Goal: Information Seeking & Learning: Learn about a topic

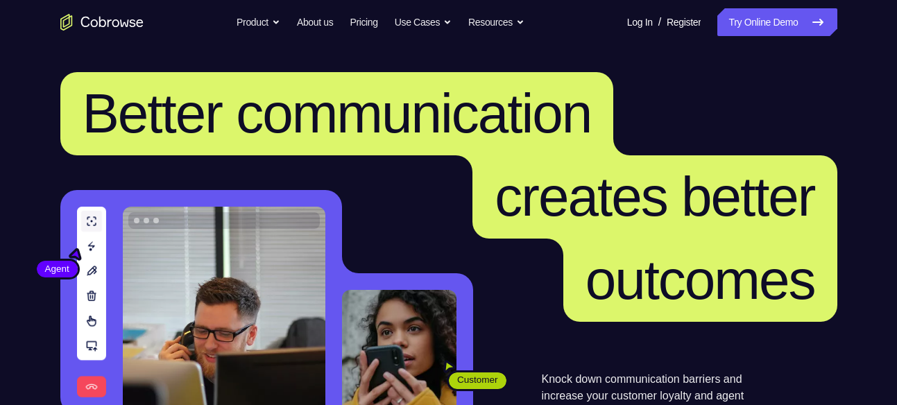
scroll to position [323, 0]
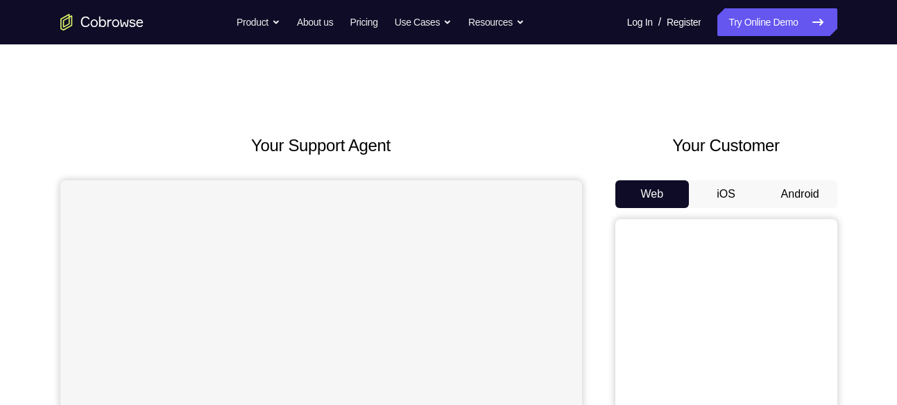
click at [729, 188] on button "iOS" at bounding box center [726, 194] width 74 height 28
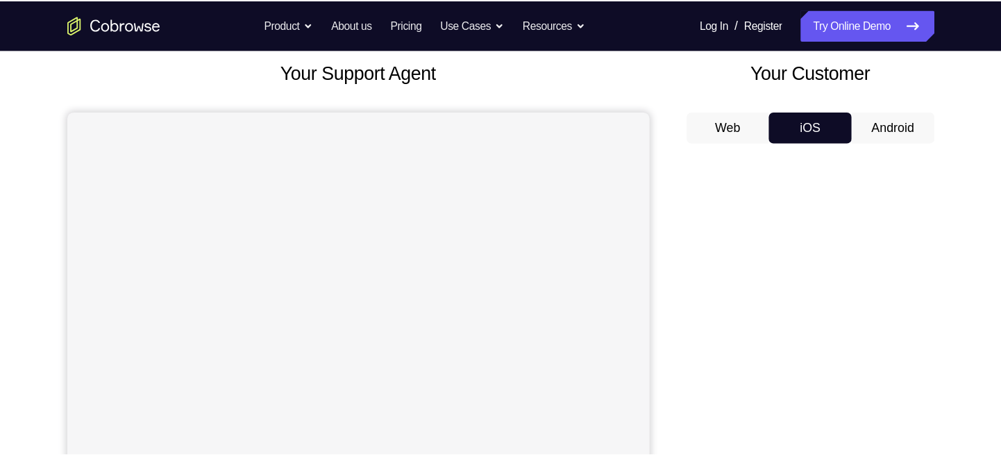
scroll to position [80, 0]
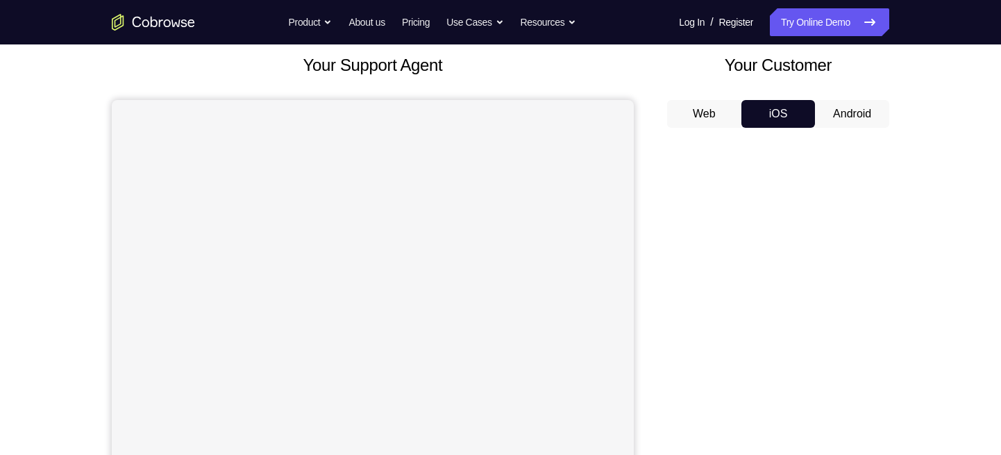
drag, startPoint x: 837, startPoint y: 55, endPoint x: 656, endPoint y: 142, distance: 200.2
click at [656, 142] on div "Your Support Agent Your Customer Web iOS Android" at bounding box center [500, 309] width 777 height 513
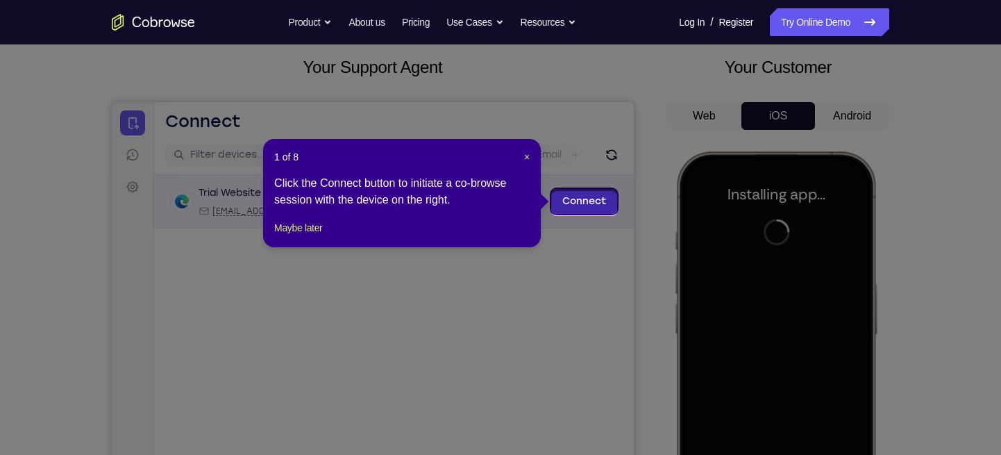
scroll to position [75, 0]
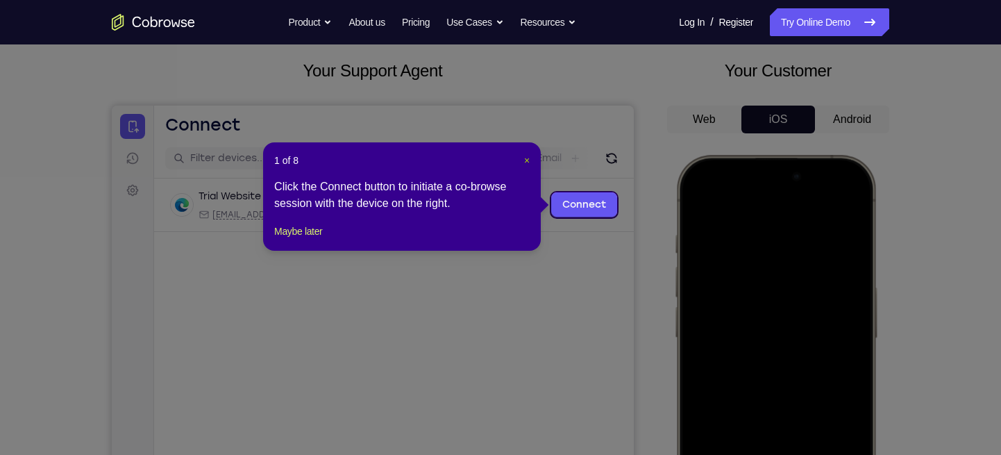
click at [524, 157] on span "×" at bounding box center [527, 160] width 6 height 11
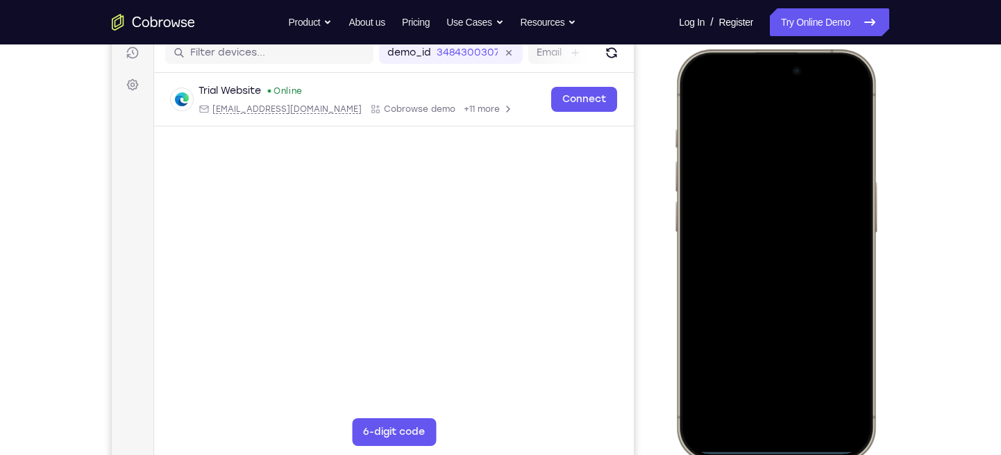
scroll to position [183, 0]
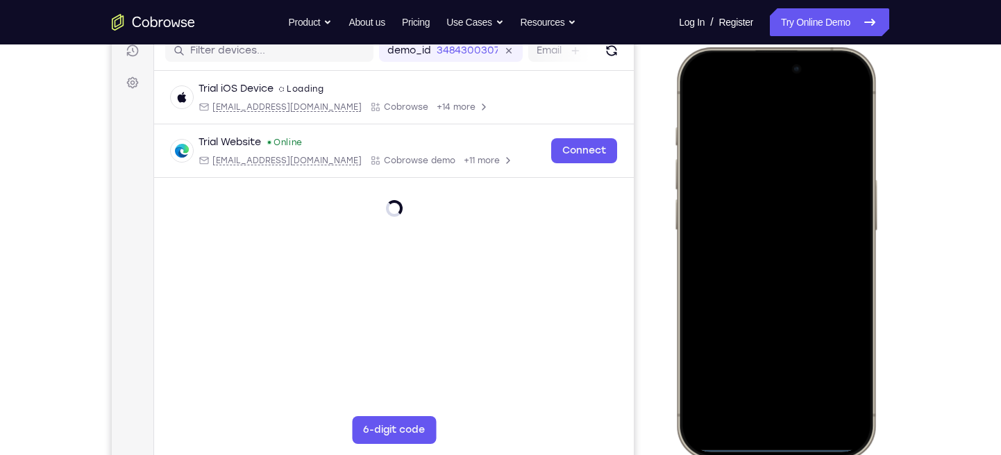
click at [766, 225] on div at bounding box center [775, 253] width 183 height 396
click at [752, 405] on div at bounding box center [775, 253] width 183 height 396
click at [731, 396] on div at bounding box center [775, 253] width 183 height 396
click at [766, 140] on div at bounding box center [775, 253] width 183 height 396
click at [710, 192] on div at bounding box center [775, 253] width 183 height 396
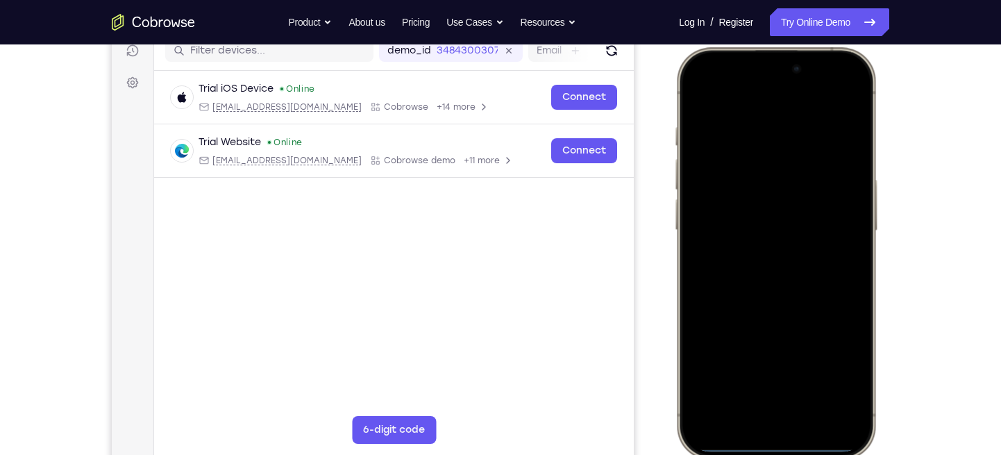
click at [718, 189] on div at bounding box center [775, 253] width 183 height 396
click at [792, 376] on div at bounding box center [775, 253] width 183 height 396
click at [736, 195] on div at bounding box center [775, 253] width 183 height 396
click at [737, 229] on div at bounding box center [775, 253] width 183 height 396
click at [801, 252] on div at bounding box center [775, 253] width 183 height 396
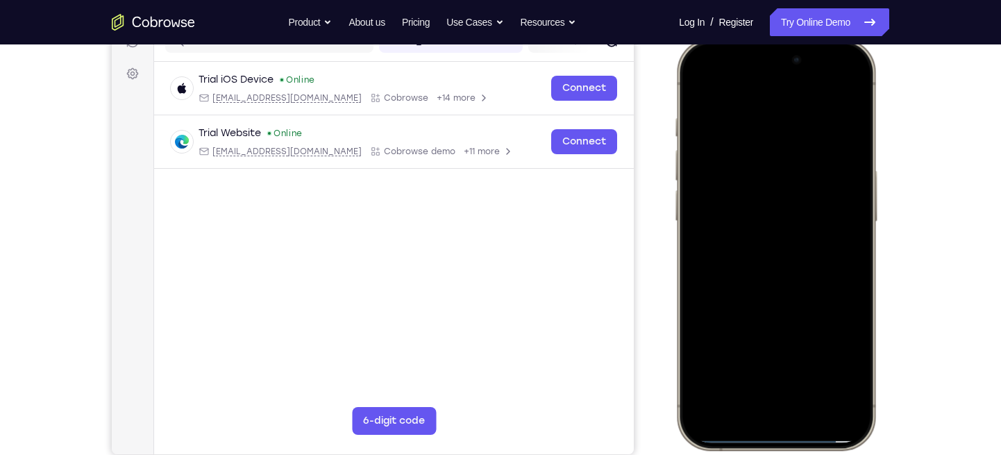
scroll to position [191, 0]
click at [856, 103] on div at bounding box center [775, 244] width 183 height 396
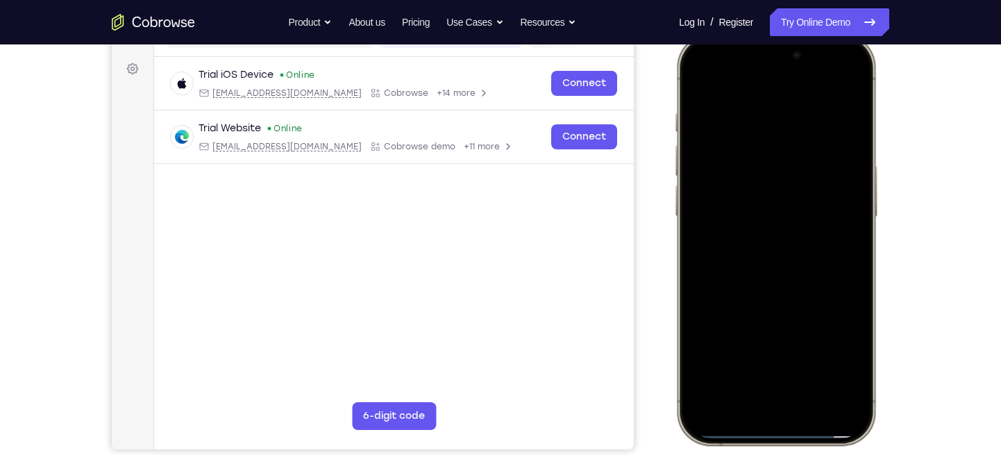
scroll to position [198, 0]
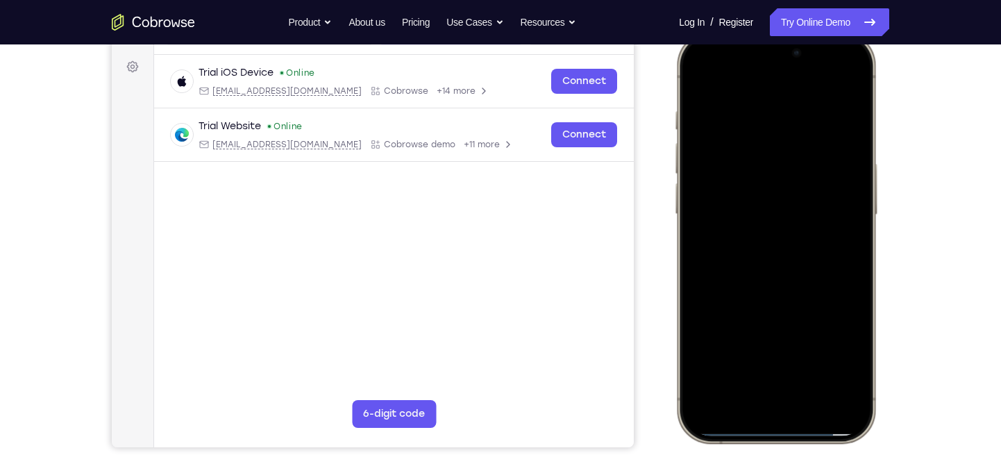
drag, startPoint x: 797, startPoint y: 245, endPoint x: 802, endPoint y: 153, distance: 92.4
click at [802, 153] on div at bounding box center [775, 237] width 183 height 396
click at [856, 205] on div at bounding box center [775, 237] width 183 height 396
click at [855, 204] on div at bounding box center [775, 237] width 183 height 396
click at [860, 205] on div at bounding box center [775, 237] width 183 height 396
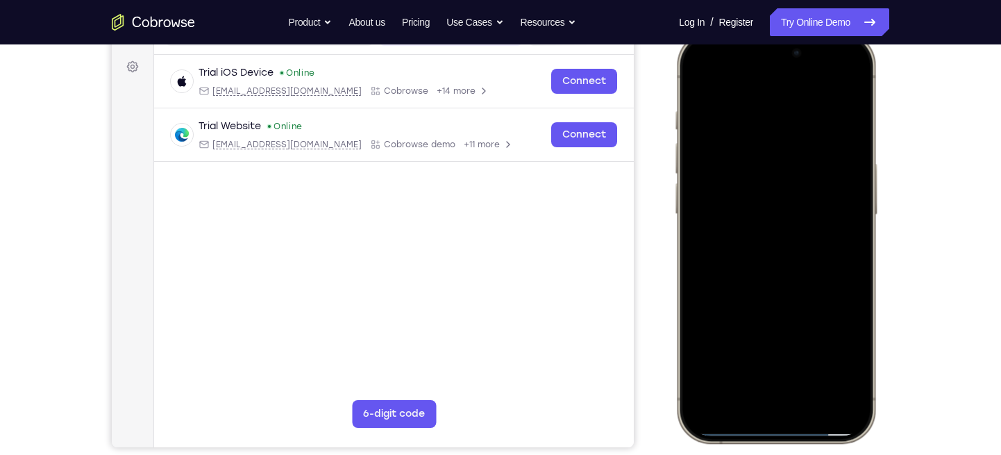
click at [696, 339] on div at bounding box center [775, 237] width 183 height 396
click at [859, 205] on div at bounding box center [775, 237] width 183 height 396
click at [856, 209] on div at bounding box center [775, 237] width 183 height 396
click at [720, 343] on div at bounding box center [775, 237] width 183 height 396
click at [734, 349] on div at bounding box center [775, 237] width 183 height 396
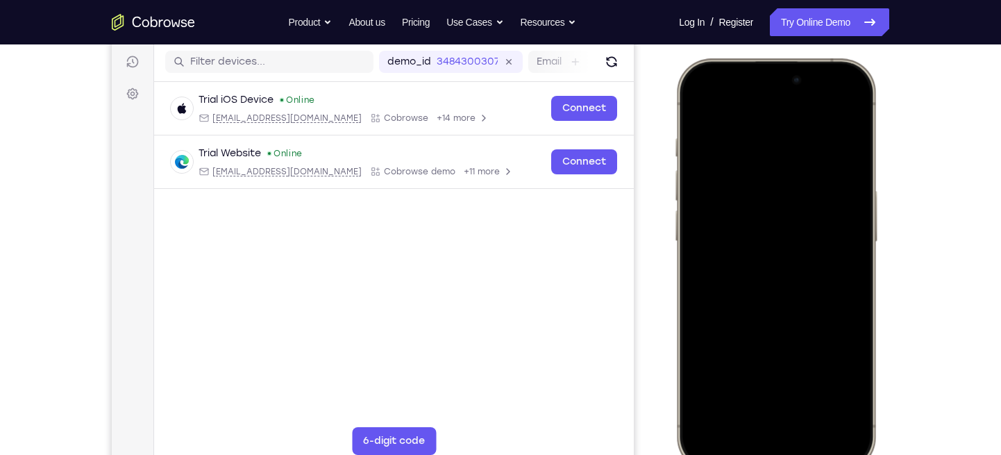
scroll to position [170, 0]
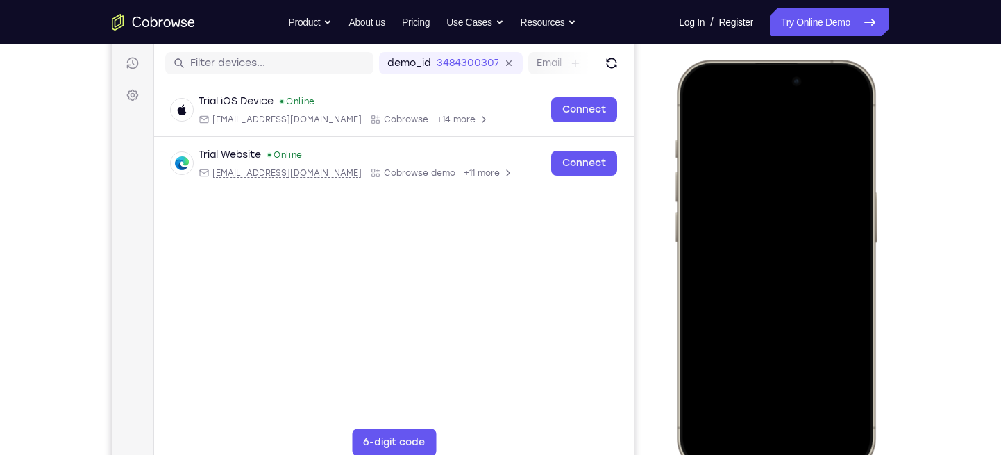
click at [699, 103] on div at bounding box center [775, 265] width 183 height 396
click at [757, 129] on div at bounding box center [775, 265] width 183 height 396
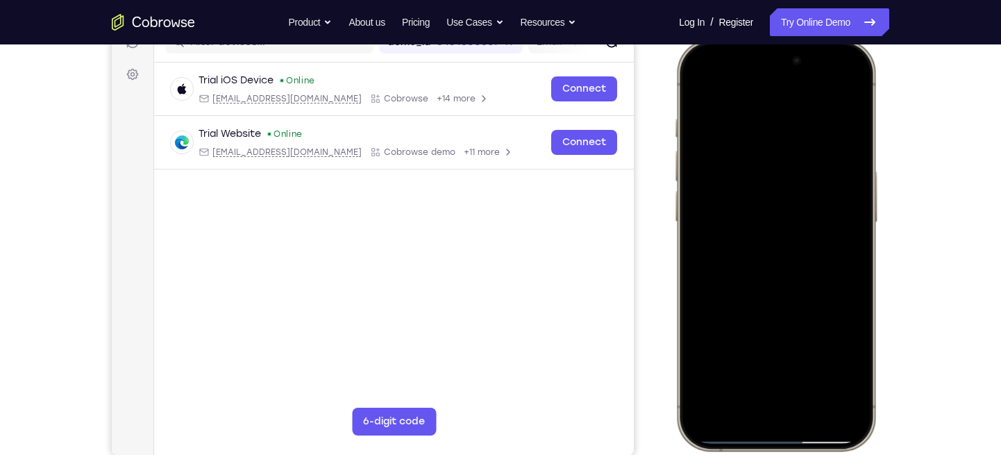
scroll to position [193, 0]
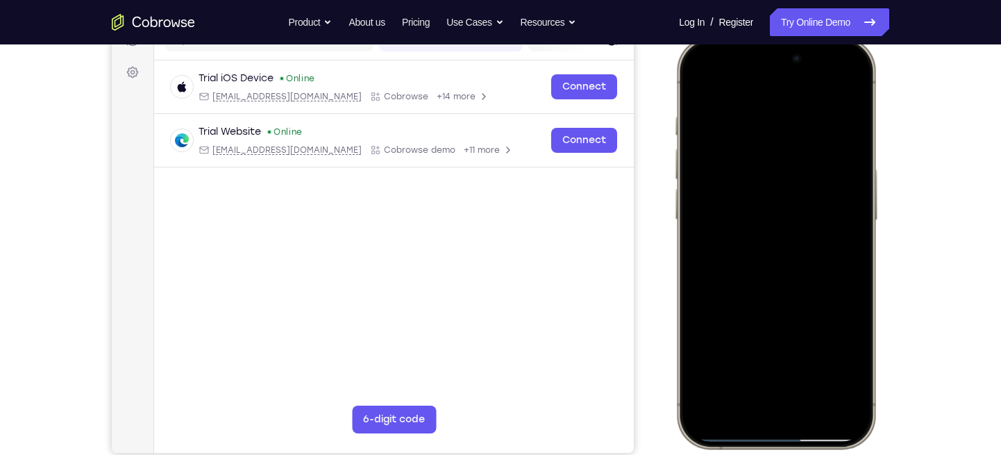
click at [762, 368] on div at bounding box center [775, 242] width 183 height 396
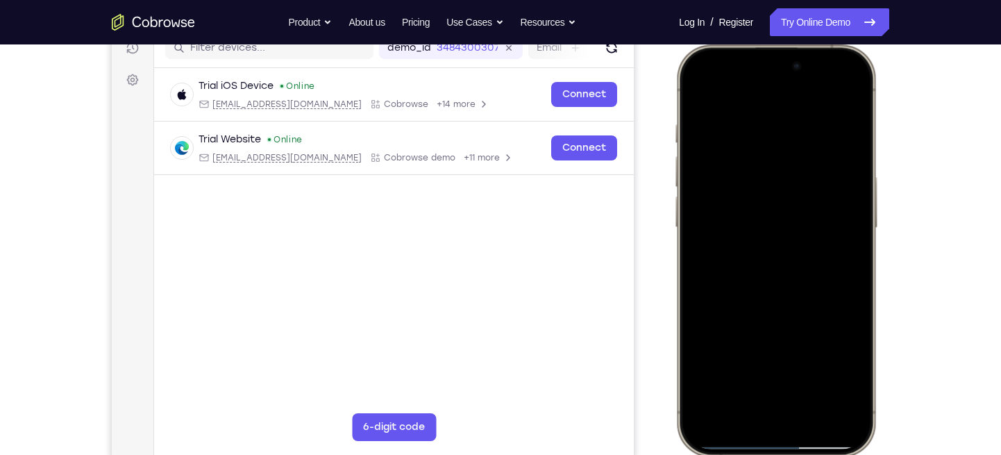
scroll to position [185, 0]
click at [848, 81] on div at bounding box center [775, 251] width 183 height 396
click at [800, 108] on div at bounding box center [775, 251] width 183 height 396
click at [846, 180] on div at bounding box center [775, 251] width 183 height 396
click at [835, 97] on div at bounding box center [775, 251] width 183 height 396
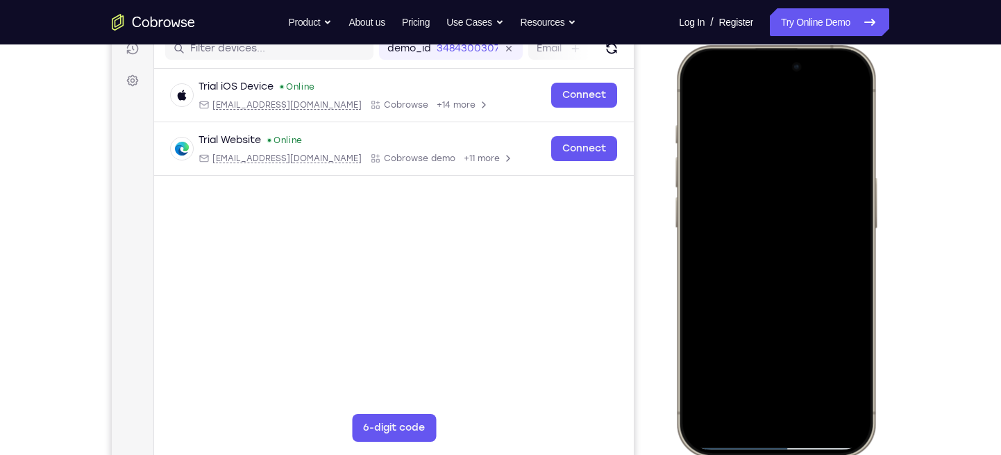
click at [799, 122] on div at bounding box center [775, 251] width 183 height 396
click at [838, 99] on div at bounding box center [775, 251] width 183 height 396
click at [852, 106] on div at bounding box center [775, 251] width 183 height 396
click at [847, 185] on div at bounding box center [775, 251] width 183 height 396
drag, startPoint x: 751, startPoint y: 219, endPoint x: 849, endPoint y: 209, distance: 98.4
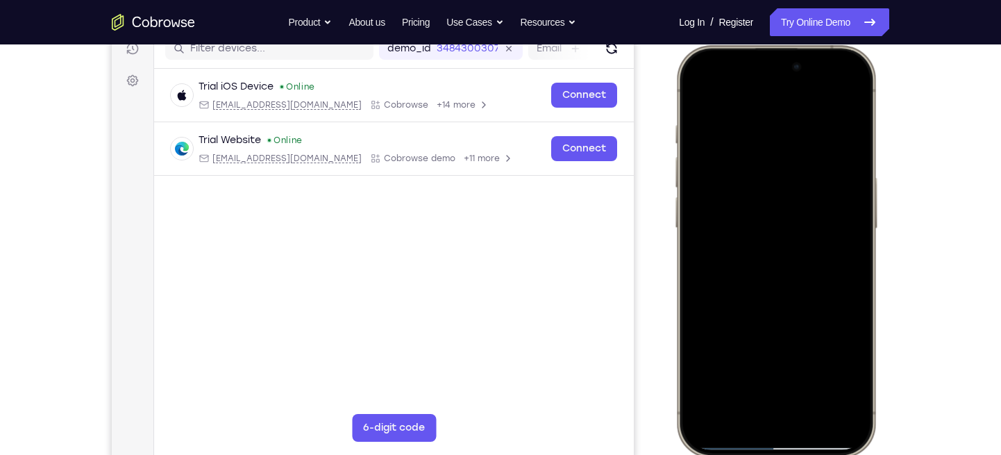
click at [849, 209] on div at bounding box center [775, 251] width 183 height 396
click at [806, 165] on div at bounding box center [775, 251] width 183 height 396
click at [845, 94] on div at bounding box center [775, 251] width 183 height 396
click at [855, 85] on div at bounding box center [775, 251] width 183 height 396
click at [778, 112] on div at bounding box center [775, 251] width 183 height 396
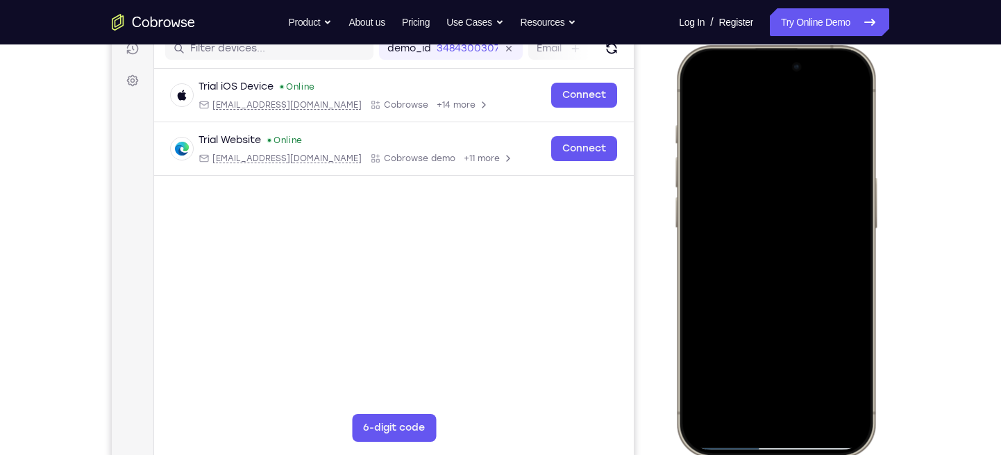
click at [756, 108] on div at bounding box center [775, 251] width 183 height 396
click at [698, 90] on div at bounding box center [775, 251] width 183 height 396
click at [755, 117] on div at bounding box center [775, 251] width 183 height 396
click at [697, 82] on div at bounding box center [775, 251] width 183 height 396
click at [699, 90] on div at bounding box center [775, 251] width 183 height 396
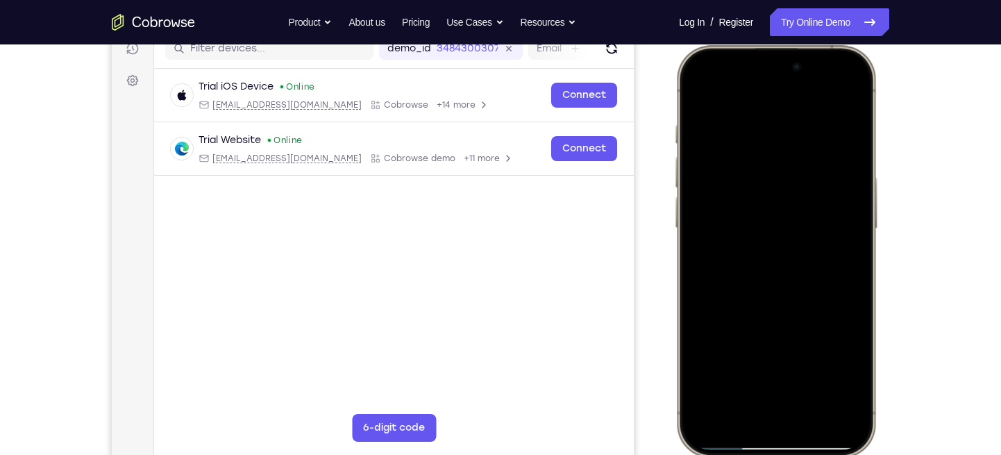
click at [799, 118] on div at bounding box center [775, 251] width 183 height 396
click at [745, 119] on div at bounding box center [775, 251] width 183 height 396
click at [719, 128] on div at bounding box center [775, 251] width 183 height 396
click at [694, 84] on div at bounding box center [775, 251] width 183 height 396
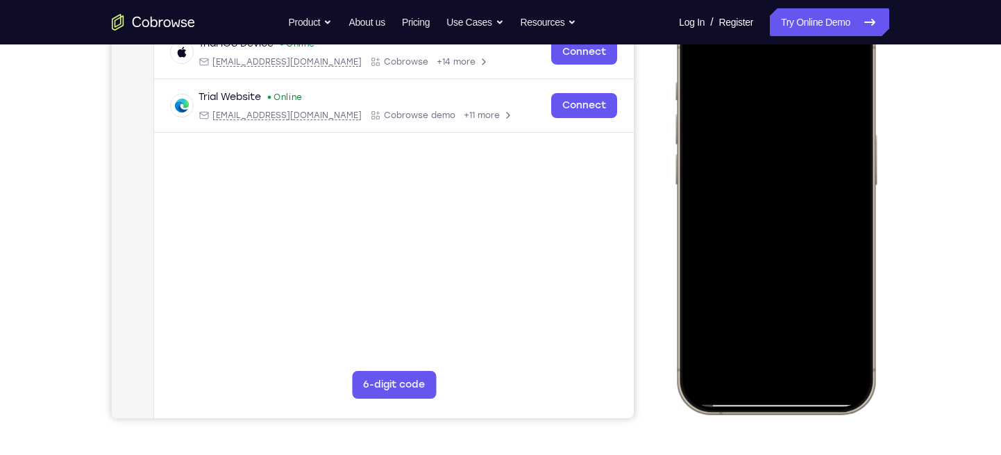
scroll to position [232, 0]
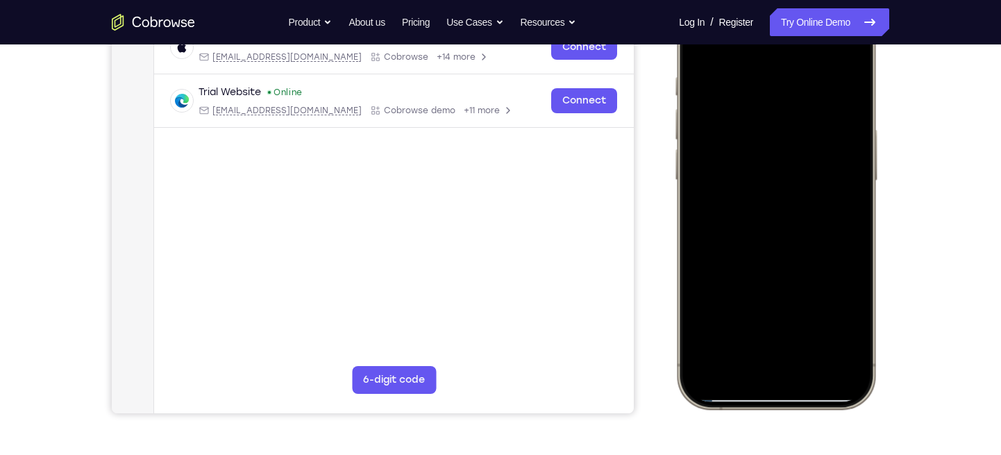
click at [707, 328] on div at bounding box center [775, 203] width 183 height 396
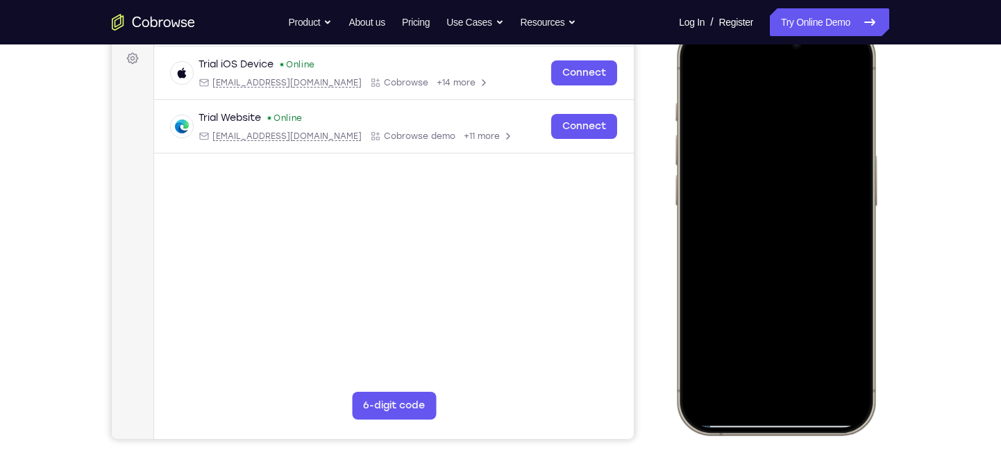
scroll to position [208, 0]
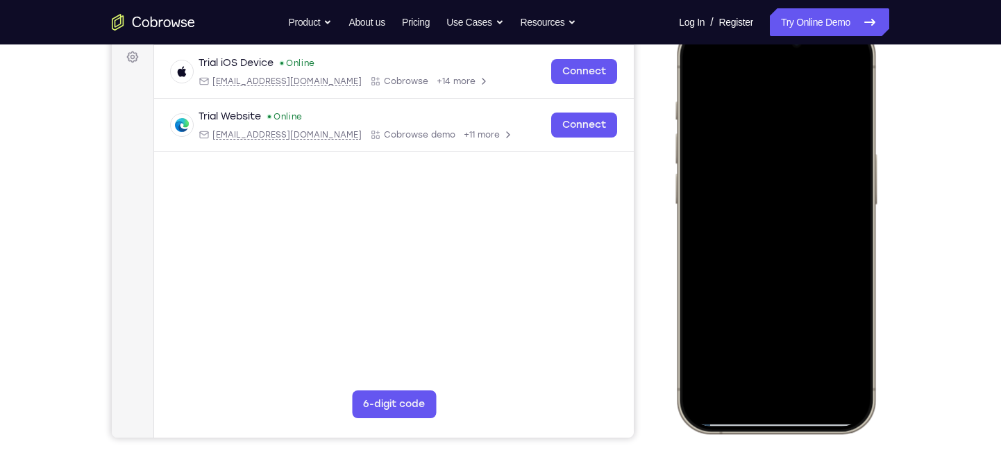
drag, startPoint x: 767, startPoint y: 251, endPoint x: 766, endPoint y: 98, distance: 152.7
click at [766, 98] on div at bounding box center [775, 227] width 183 height 396
drag, startPoint x: 777, startPoint y: 251, endPoint x: 759, endPoint y: 368, distance: 118.7
click at [759, 368] on div at bounding box center [775, 227] width 183 height 396
drag, startPoint x: 792, startPoint y: 219, endPoint x: 808, endPoint y: 69, distance: 150.1
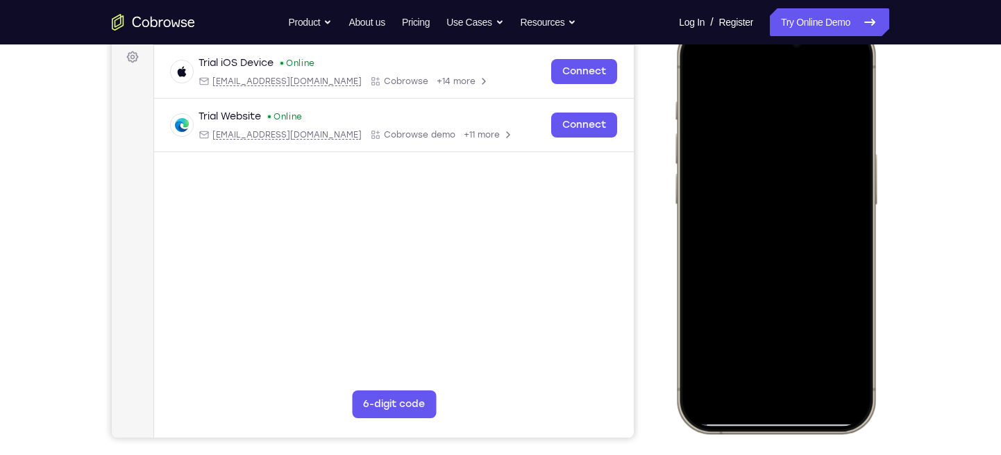
click at [808, 69] on div at bounding box center [775, 227] width 183 height 396
click at [853, 226] on div at bounding box center [775, 227] width 183 height 396
drag, startPoint x: 807, startPoint y: 282, endPoint x: 802, endPoint y: 148, distance: 134.7
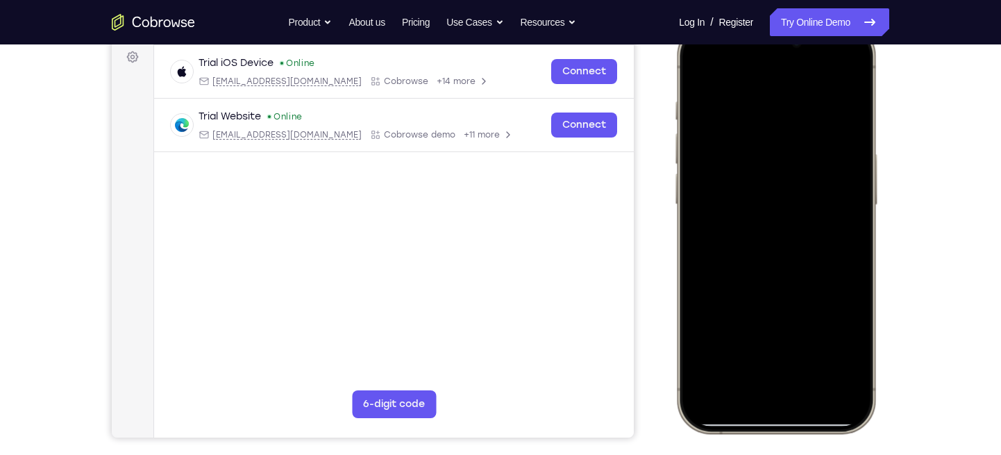
click at [802, 148] on div at bounding box center [775, 227] width 183 height 396
drag, startPoint x: 799, startPoint y: 176, endPoint x: 765, endPoint y: 335, distance: 162.4
click at [765, 335] on div at bounding box center [775, 227] width 183 height 396
drag, startPoint x: 797, startPoint y: 152, endPoint x: 792, endPoint y: 188, distance: 36.4
click at [792, 188] on div at bounding box center [775, 227] width 183 height 396
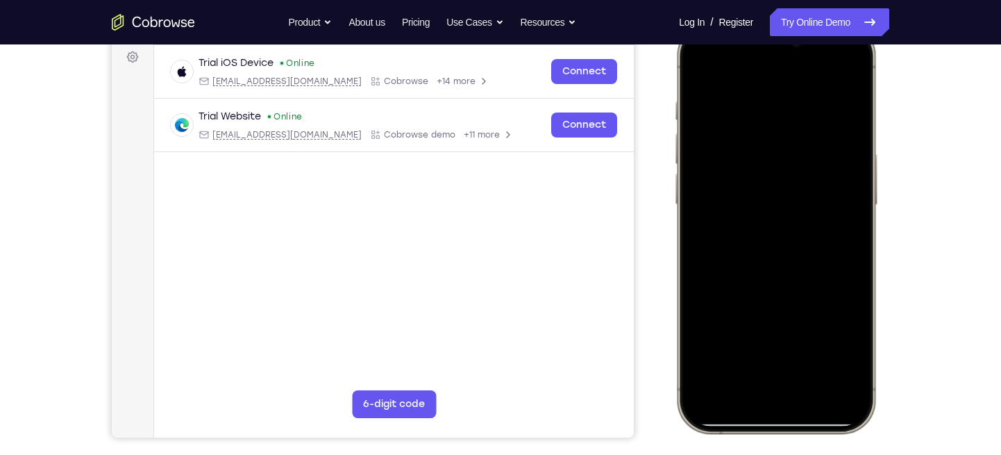
drag, startPoint x: 804, startPoint y: 232, endPoint x: 810, endPoint y: 146, distance: 86.9
click at [810, 146] on div at bounding box center [775, 227] width 183 height 396
click at [854, 183] on div at bounding box center [775, 227] width 183 height 396
click at [694, 184] on div at bounding box center [775, 227] width 183 height 396
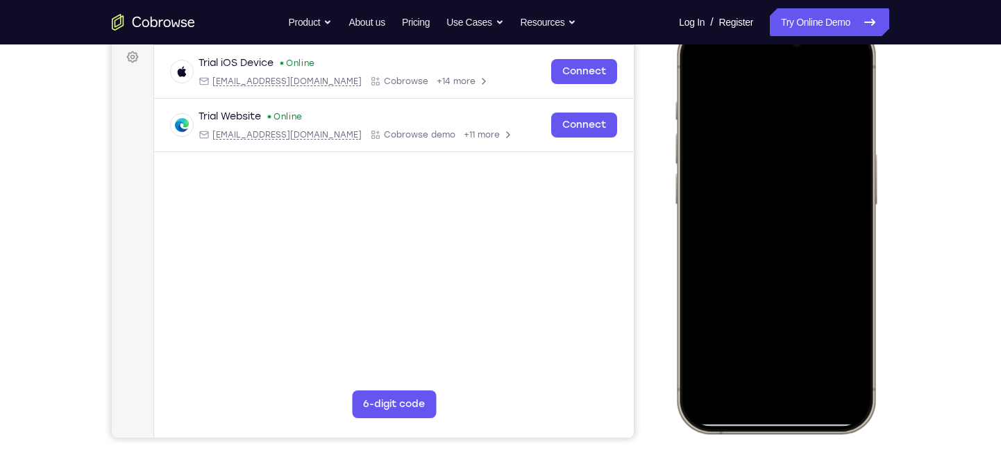
click at [736, 314] on div at bounding box center [775, 227] width 183 height 396
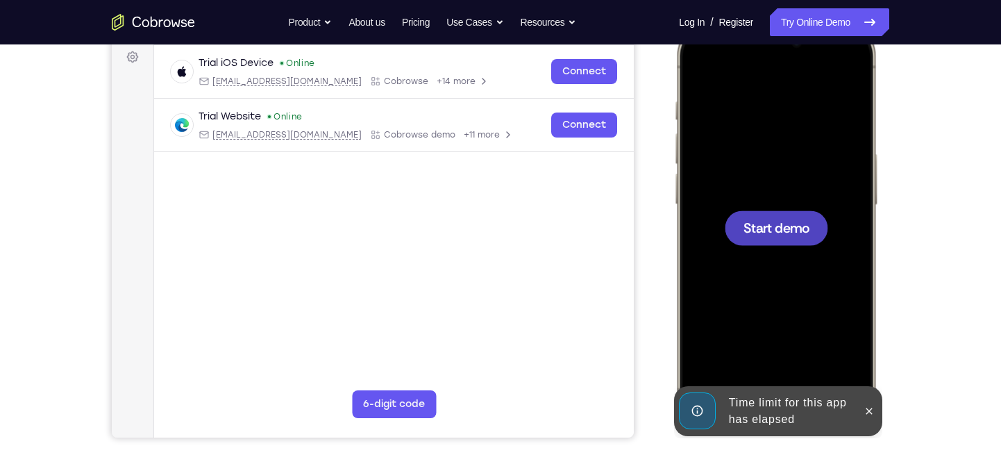
click at [765, 222] on span "Start demo" at bounding box center [776, 227] width 66 height 13
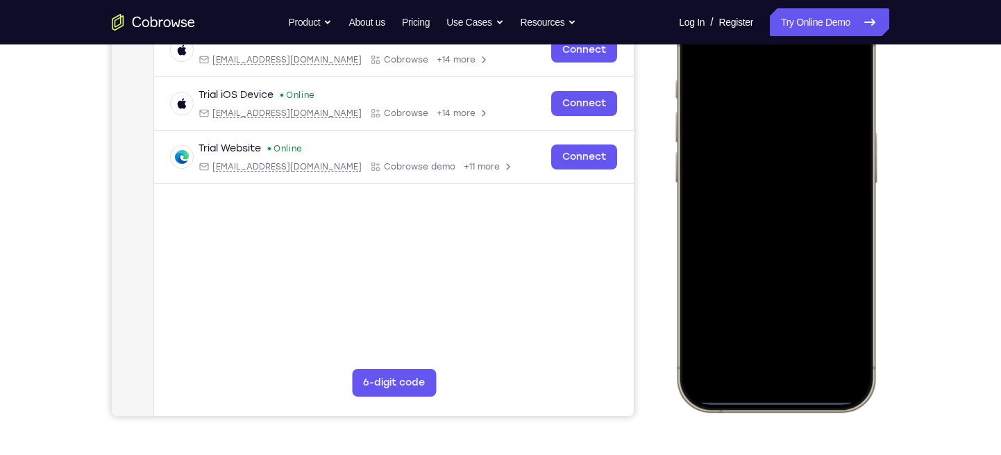
scroll to position [231, 0]
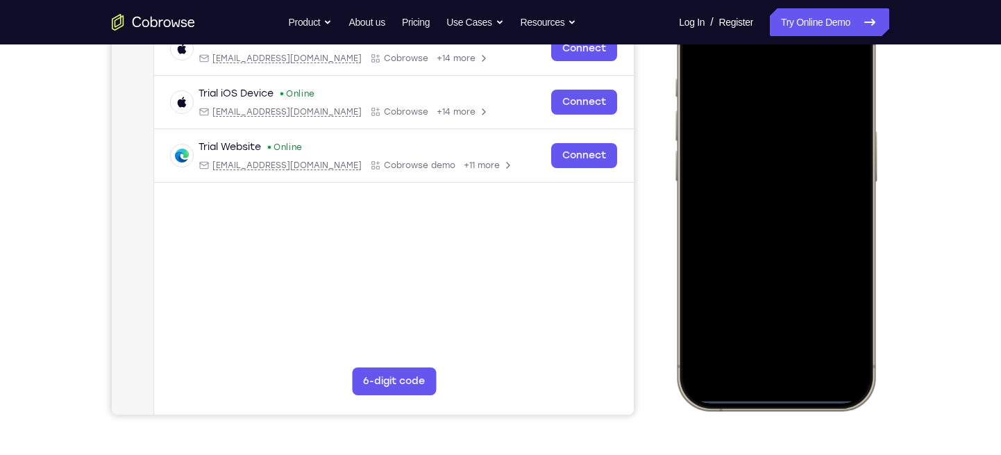
click at [752, 373] on div at bounding box center [775, 204] width 183 height 396
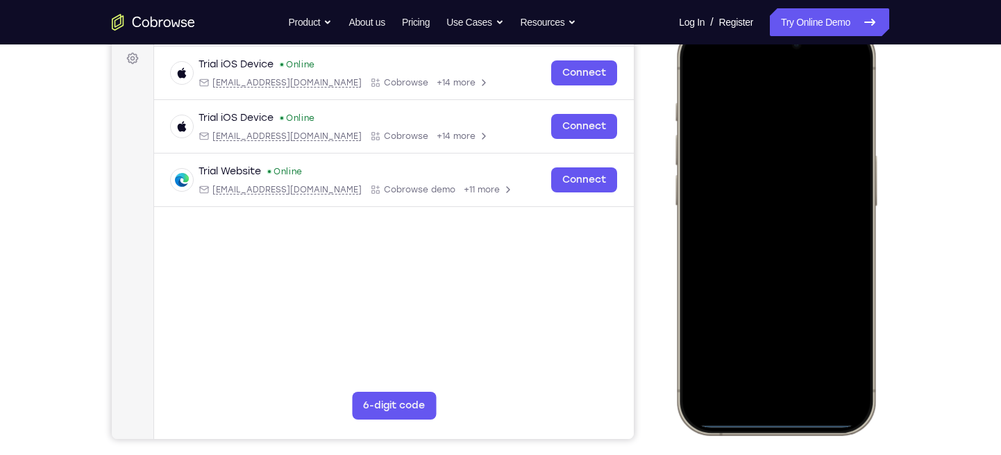
scroll to position [205, 0]
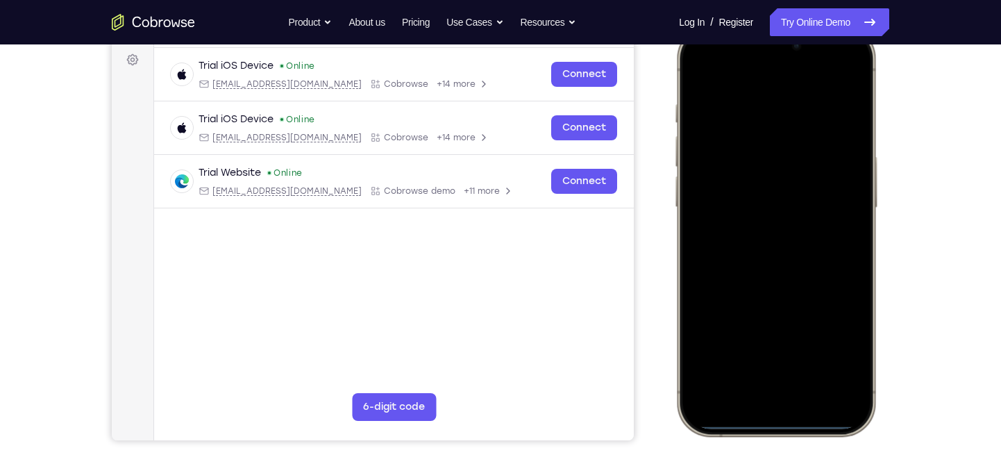
click at [740, 375] on div at bounding box center [775, 230] width 183 height 396
click at [743, 90] on div at bounding box center [775, 230] width 183 height 396
click at [757, 248] on div at bounding box center [775, 230] width 183 height 396
click at [781, 171] on div at bounding box center [775, 230] width 183 height 396
click at [752, 209] on div at bounding box center [775, 230] width 183 height 396
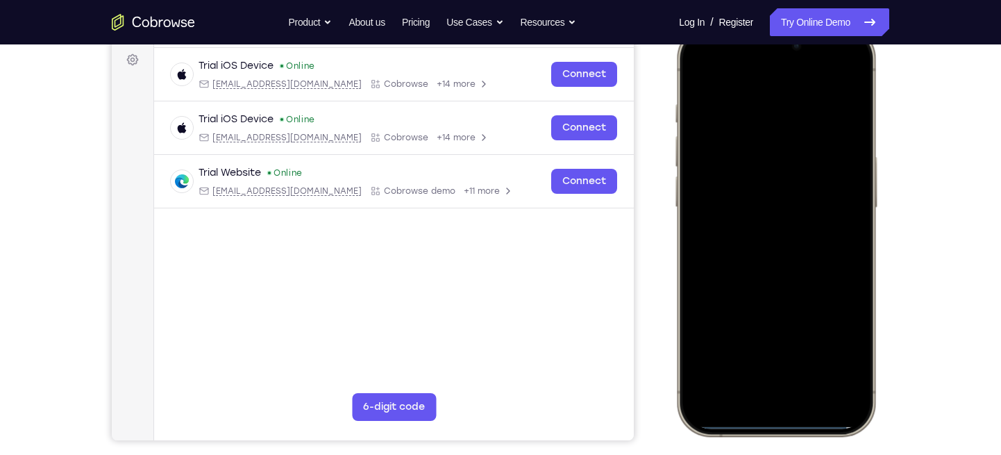
click at [744, 230] on div at bounding box center [775, 230] width 183 height 396
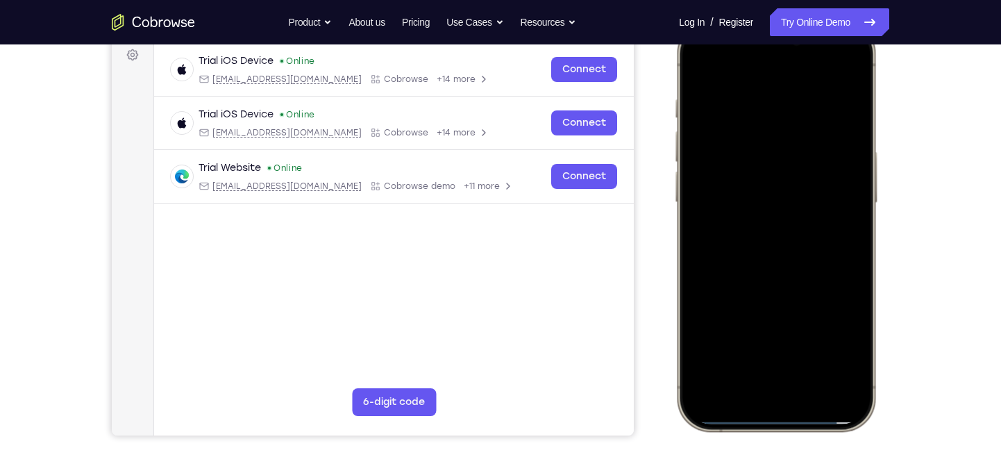
scroll to position [211, 0]
click at [756, 284] on div at bounding box center [775, 224] width 183 height 396
click at [811, 344] on div at bounding box center [775, 224] width 183 height 396
click at [795, 195] on div at bounding box center [775, 224] width 183 height 396
click at [734, 273] on div at bounding box center [775, 224] width 183 height 396
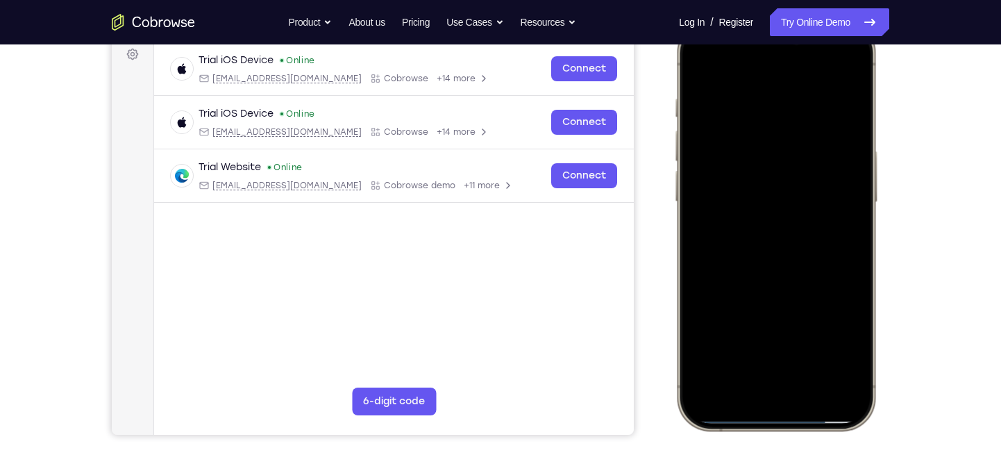
click at [844, 229] on div at bounding box center [775, 224] width 183 height 396
click at [744, 282] on div at bounding box center [775, 224] width 183 height 396
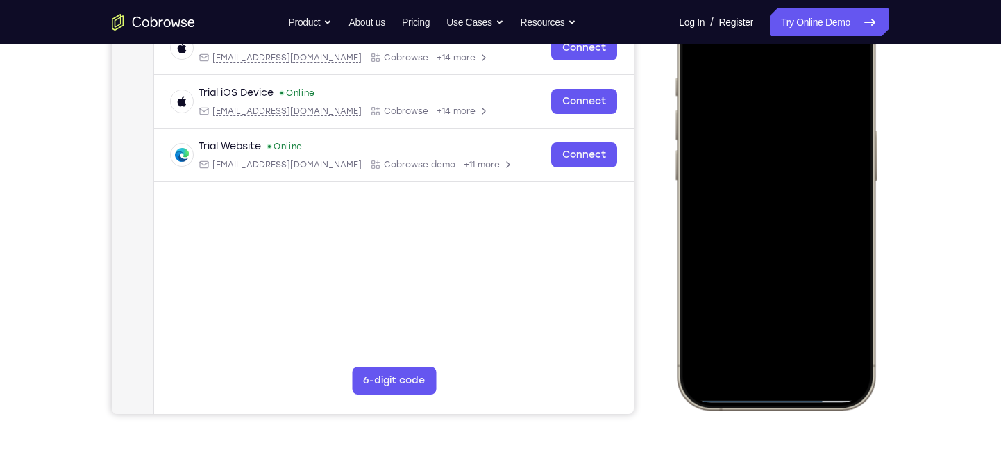
scroll to position [232, 0]
click at [775, 265] on div at bounding box center [775, 203] width 183 height 396
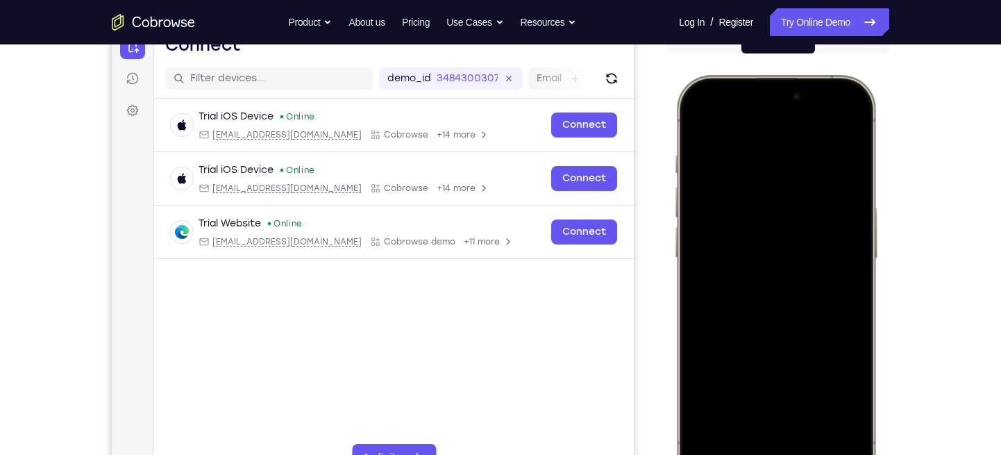
scroll to position [154, 0]
click at [852, 123] on div at bounding box center [775, 281] width 183 height 396
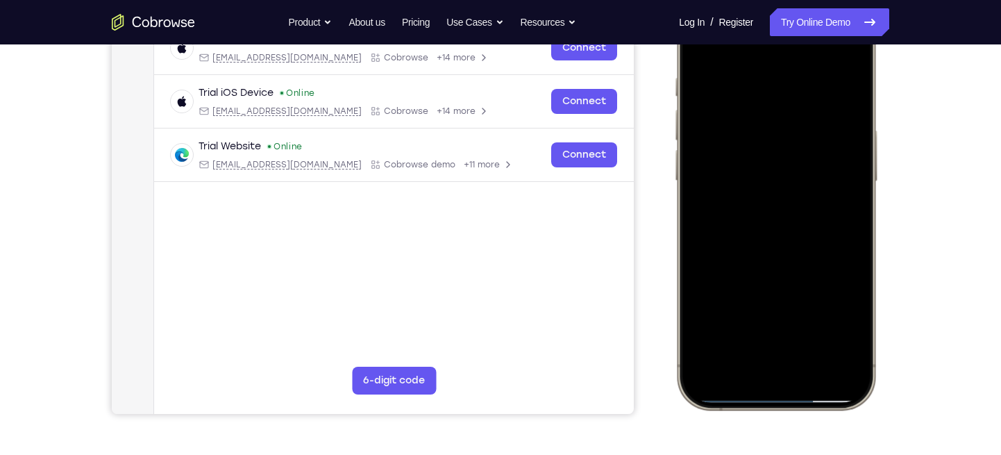
scroll to position [232, 0]
click at [732, 260] on div at bounding box center [775, 203] width 183 height 396
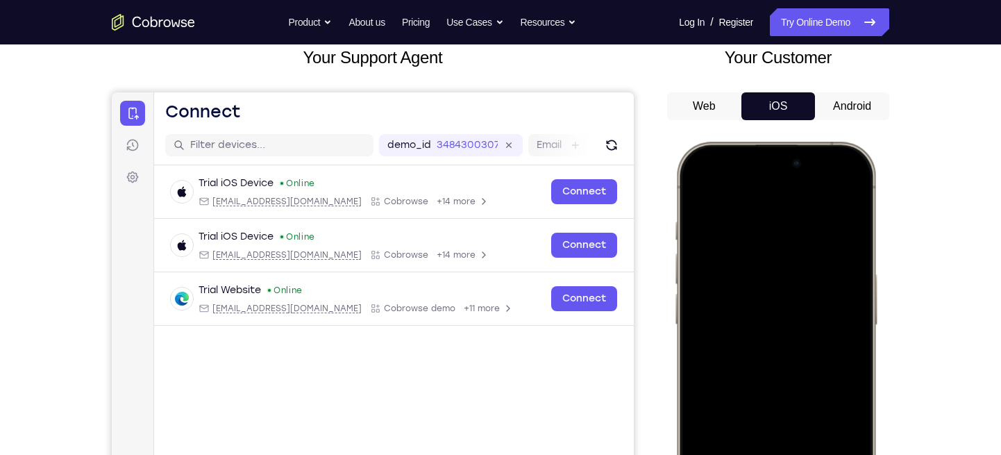
scroll to position [80, 0]
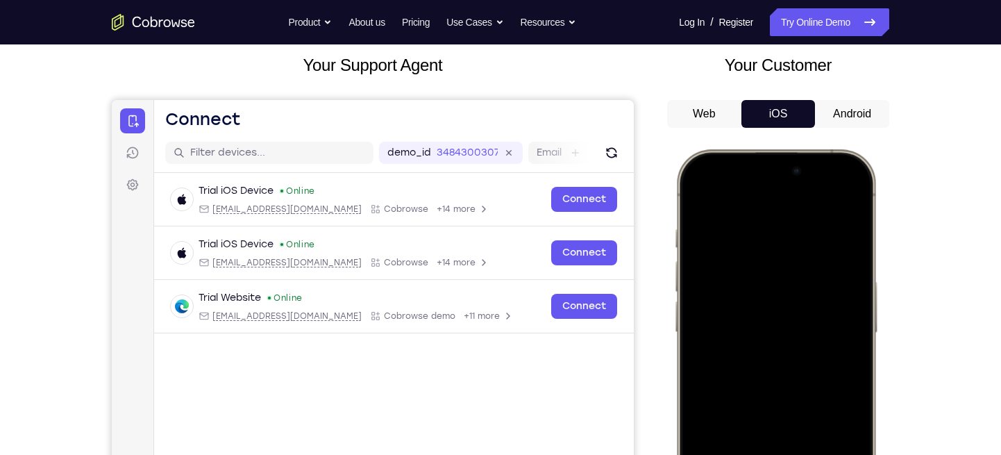
click at [853, 196] on div at bounding box center [775, 355] width 183 height 396
click at [697, 194] on div at bounding box center [775, 355] width 183 height 396
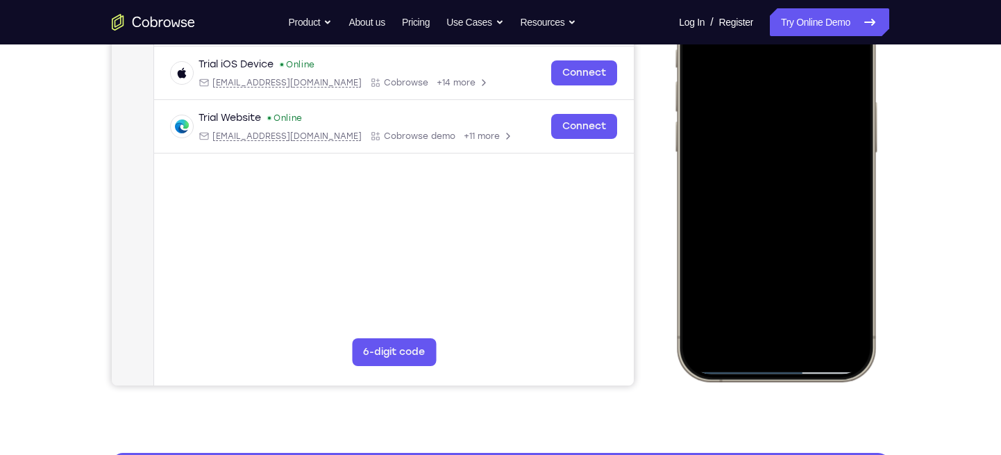
scroll to position [265, 0]
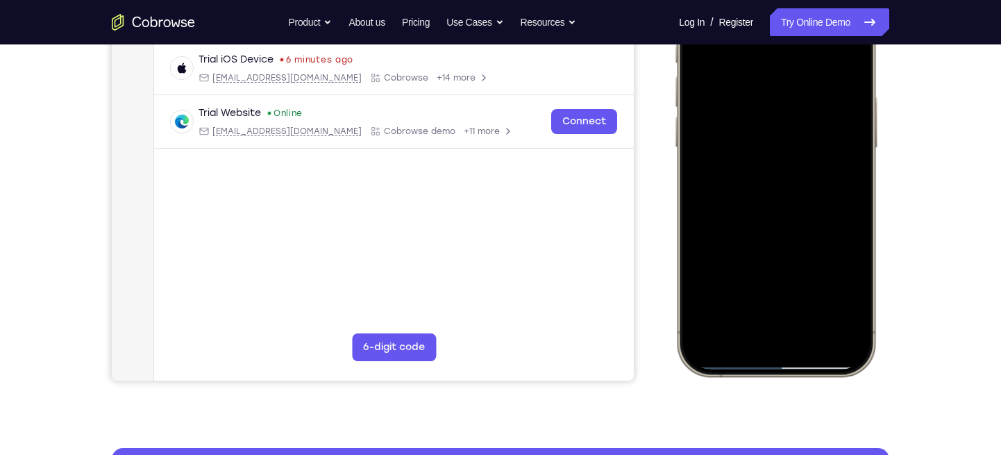
drag, startPoint x: 820, startPoint y: 159, endPoint x: 810, endPoint y: 235, distance: 77.0
click at [810, 235] on div at bounding box center [775, 170] width 183 height 396
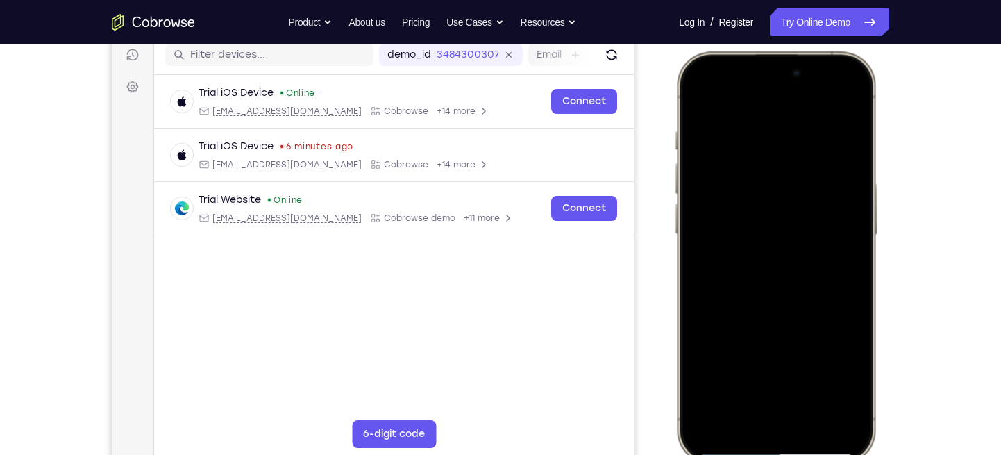
scroll to position [178, 0]
click at [699, 91] on div at bounding box center [775, 258] width 183 height 396
drag, startPoint x: 796, startPoint y: 244, endPoint x: 809, endPoint y: 127, distance: 118.0
click at [809, 127] on div at bounding box center [775, 258] width 183 height 396
drag, startPoint x: 790, startPoint y: 268, endPoint x: 808, endPoint y: 150, distance: 119.3
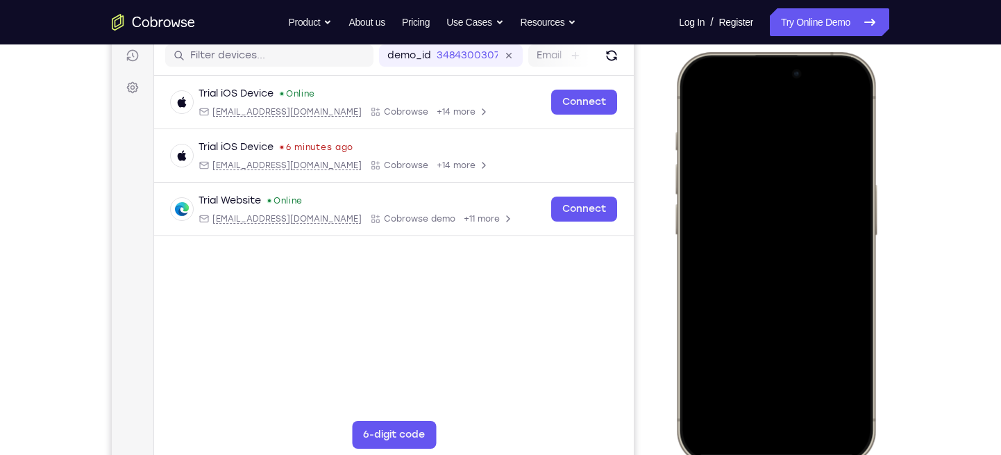
click at [808, 150] on div at bounding box center [775, 258] width 183 height 396
drag, startPoint x: 752, startPoint y: 320, endPoint x: 778, endPoint y: 156, distance: 165.9
click at [778, 156] on div at bounding box center [775, 258] width 183 height 396
drag, startPoint x: 780, startPoint y: 284, endPoint x: 811, endPoint y: 143, distance: 144.3
click at [811, 143] on div at bounding box center [775, 258] width 183 height 396
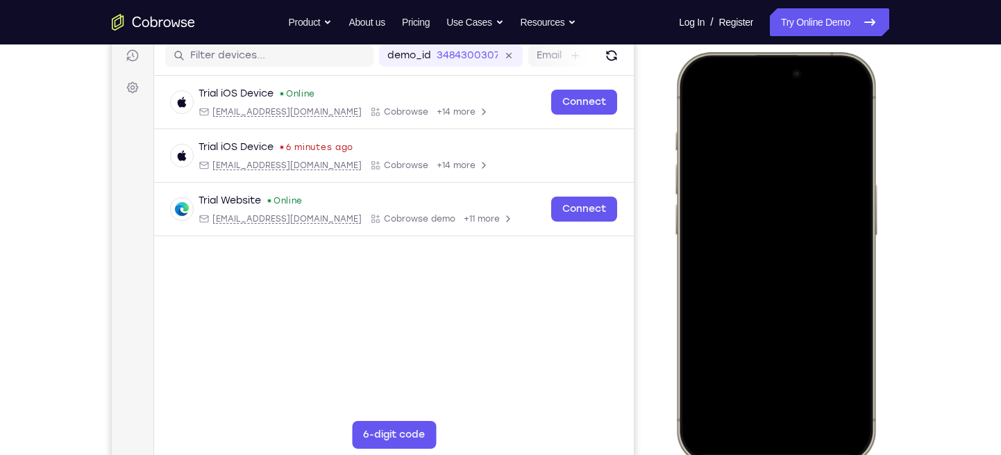
drag, startPoint x: 780, startPoint y: 301, endPoint x: 816, endPoint y: 149, distance: 156.2
click at [816, 149] on div at bounding box center [775, 258] width 183 height 396
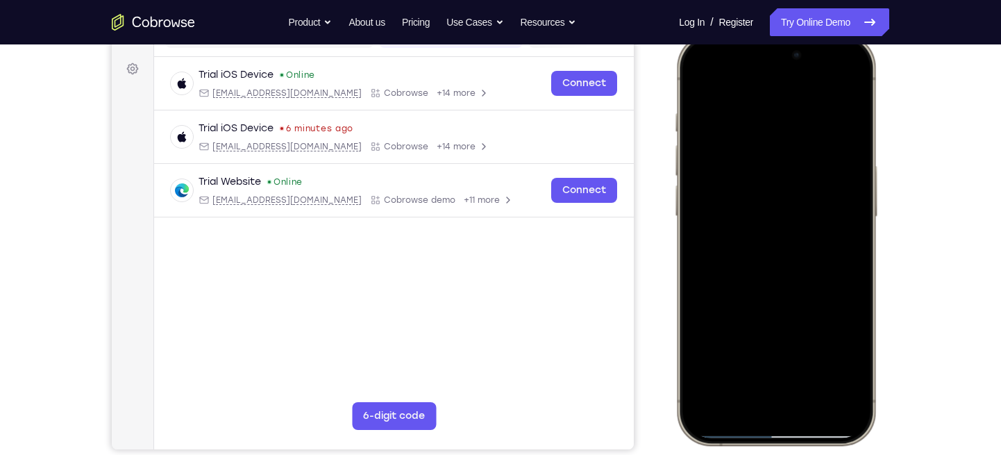
scroll to position [195, 0]
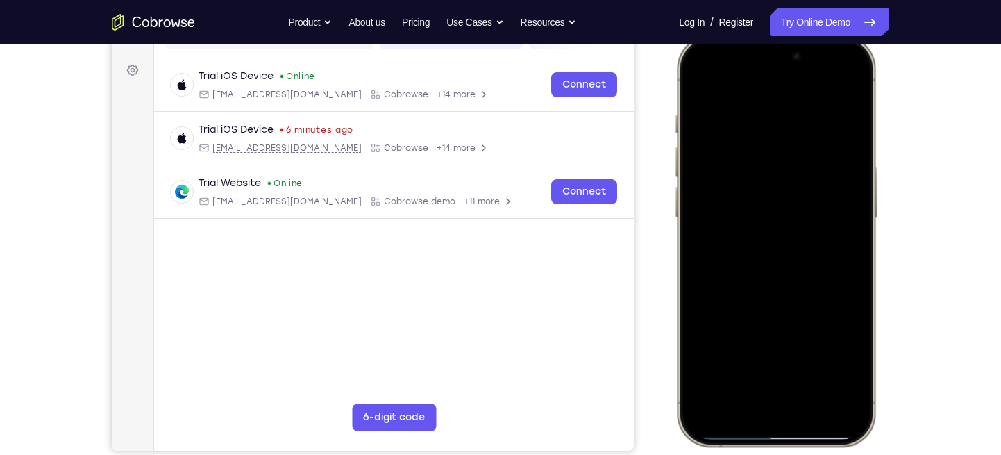
drag, startPoint x: 799, startPoint y: 177, endPoint x: 793, endPoint y: 267, distance: 90.4
click at [793, 267] on div at bounding box center [775, 240] width 183 height 396
drag, startPoint x: 783, startPoint y: 207, endPoint x: 797, endPoint y: 74, distance: 134.0
click at [797, 74] on div at bounding box center [775, 240] width 183 height 396
click at [813, 398] on div at bounding box center [775, 240] width 183 height 396
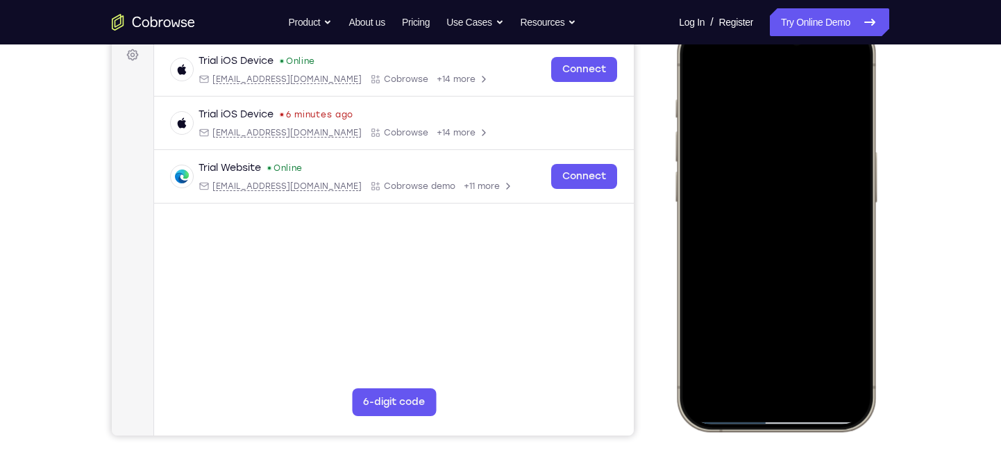
scroll to position [204, 0]
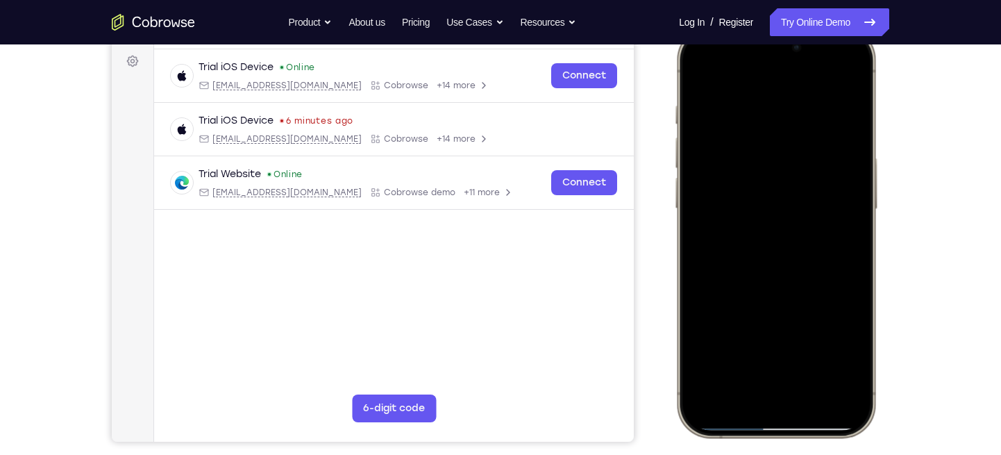
click at [810, 391] on div at bounding box center [775, 231] width 183 height 396
click at [697, 66] on div at bounding box center [775, 231] width 183 height 396
drag, startPoint x: 752, startPoint y: 231, endPoint x: 799, endPoint y: 85, distance: 153.2
click at [799, 85] on div at bounding box center [775, 231] width 183 height 396
drag, startPoint x: 780, startPoint y: 307, endPoint x: 770, endPoint y: 173, distance: 133.6
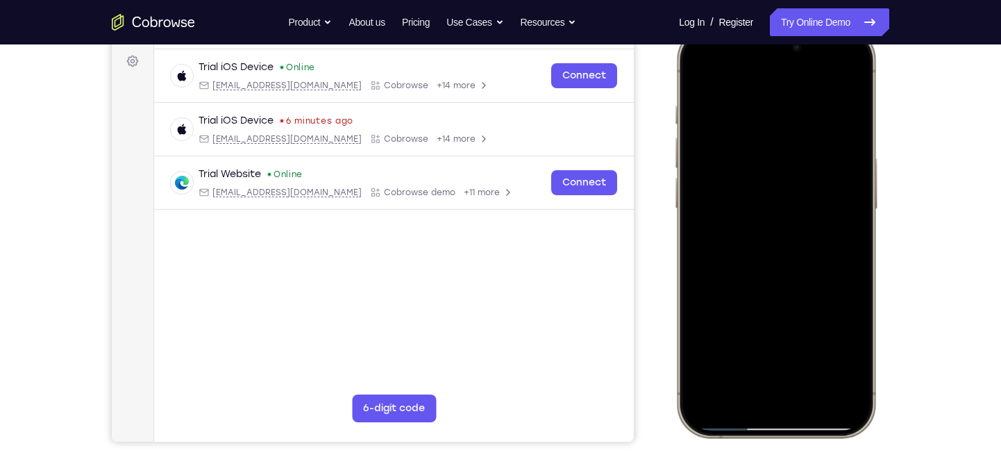
click at [770, 173] on div at bounding box center [775, 231] width 183 height 396
drag, startPoint x: 762, startPoint y: 281, endPoint x: 772, endPoint y: 202, distance: 79.8
click at [772, 202] on div at bounding box center [775, 231] width 183 height 396
drag, startPoint x: 779, startPoint y: 298, endPoint x: 803, endPoint y: 135, distance: 164.9
click at [803, 135] on div at bounding box center [775, 231] width 183 height 396
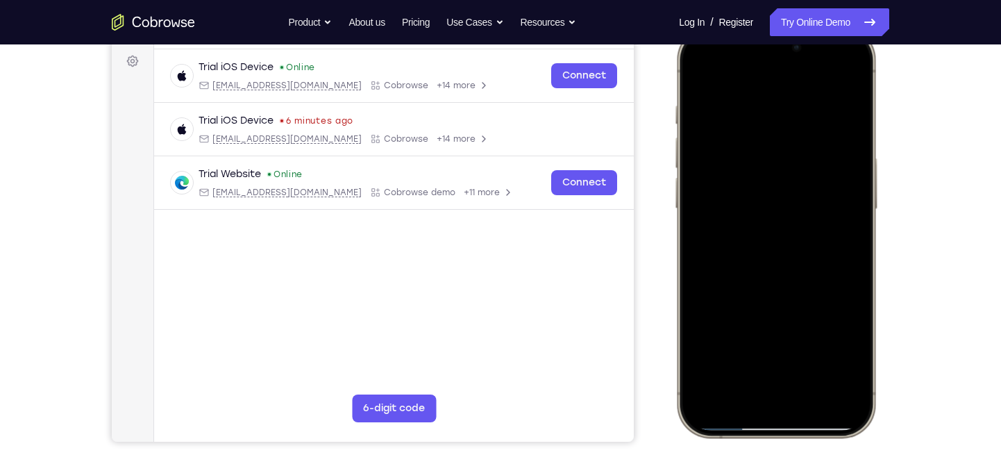
drag, startPoint x: 791, startPoint y: 171, endPoint x: 794, endPoint y: 363, distance: 191.5
click at [794, 363] on div at bounding box center [775, 231] width 183 height 396
drag, startPoint x: 769, startPoint y: 111, endPoint x: 771, endPoint y: 313, distance: 201.9
click at [771, 313] on div at bounding box center [775, 231] width 183 height 396
drag, startPoint x: 763, startPoint y: 212, endPoint x: 748, endPoint y: 270, distance: 59.6
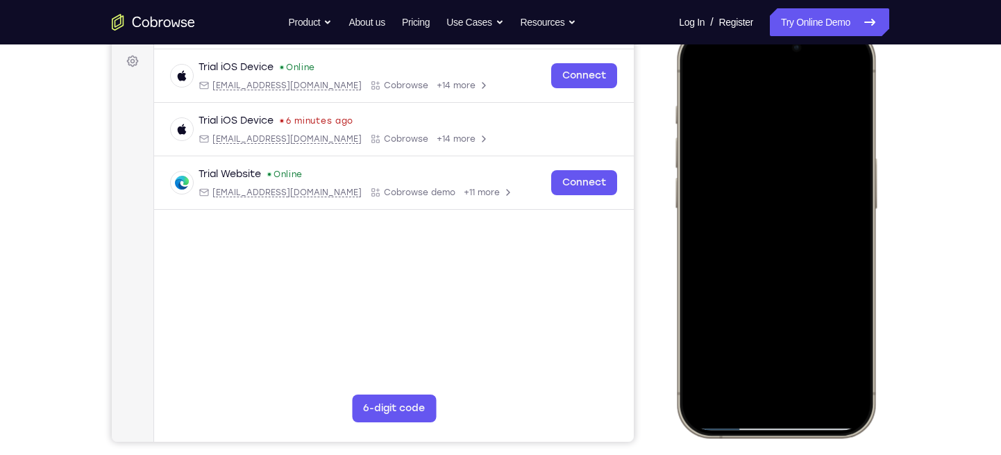
click at [748, 270] on div at bounding box center [775, 231] width 183 height 396
drag, startPoint x: 771, startPoint y: 242, endPoint x: 774, endPoint y: 135, distance: 106.9
click at [774, 135] on div at bounding box center [775, 231] width 183 height 396
click at [856, 165] on div at bounding box center [775, 231] width 183 height 396
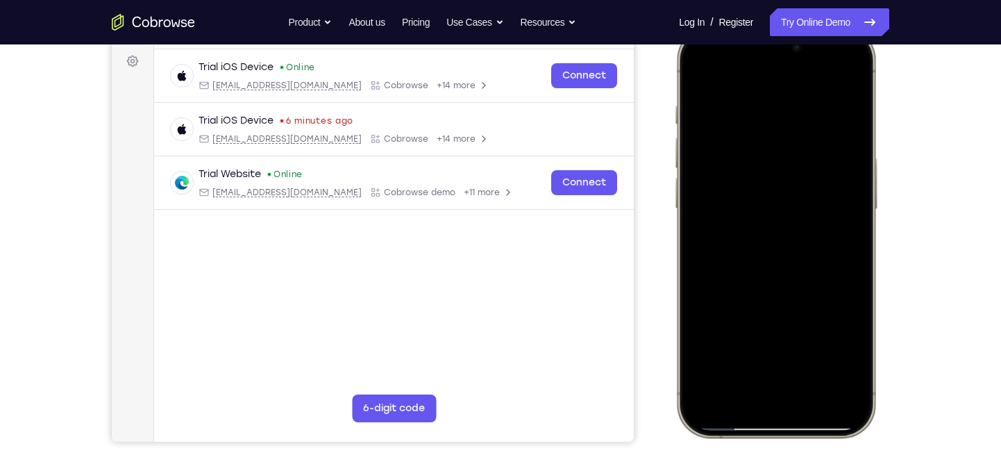
drag, startPoint x: 755, startPoint y: 225, endPoint x: 799, endPoint y: 108, distance: 125.4
click at [799, 108] on div at bounding box center [775, 231] width 183 height 396
drag, startPoint x: 790, startPoint y: 188, endPoint x: 820, endPoint y: 149, distance: 49.0
click at [820, 149] on div at bounding box center [775, 231] width 183 height 396
drag, startPoint x: 774, startPoint y: 269, endPoint x: 802, endPoint y: 151, distance: 120.7
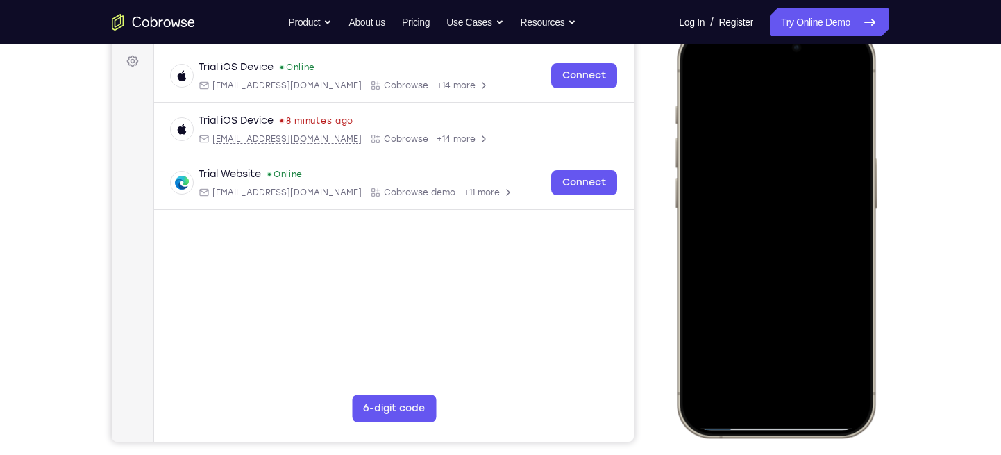
click at [802, 151] on div at bounding box center [775, 231] width 183 height 396
drag, startPoint x: 783, startPoint y: 295, endPoint x: 796, endPoint y: 230, distance: 66.4
click at [796, 230] on div at bounding box center [775, 231] width 183 height 396
drag, startPoint x: 803, startPoint y: 195, endPoint x: 788, endPoint y: 327, distance: 132.7
click at [788, 327] on div at bounding box center [775, 231] width 183 height 396
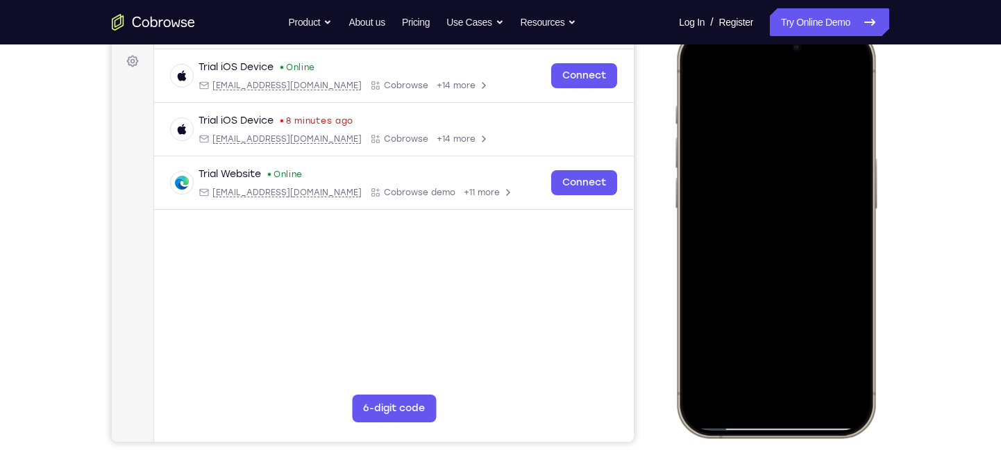
drag, startPoint x: 799, startPoint y: 185, endPoint x: 786, endPoint y: 260, distance: 76.1
click at [786, 260] on div at bounding box center [775, 231] width 183 height 396
drag, startPoint x: 786, startPoint y: 154, endPoint x: 814, endPoint y: 239, distance: 89.3
click at [814, 239] on div at bounding box center [775, 231] width 183 height 396
drag, startPoint x: 781, startPoint y: 270, endPoint x: 805, endPoint y: 32, distance: 239.3
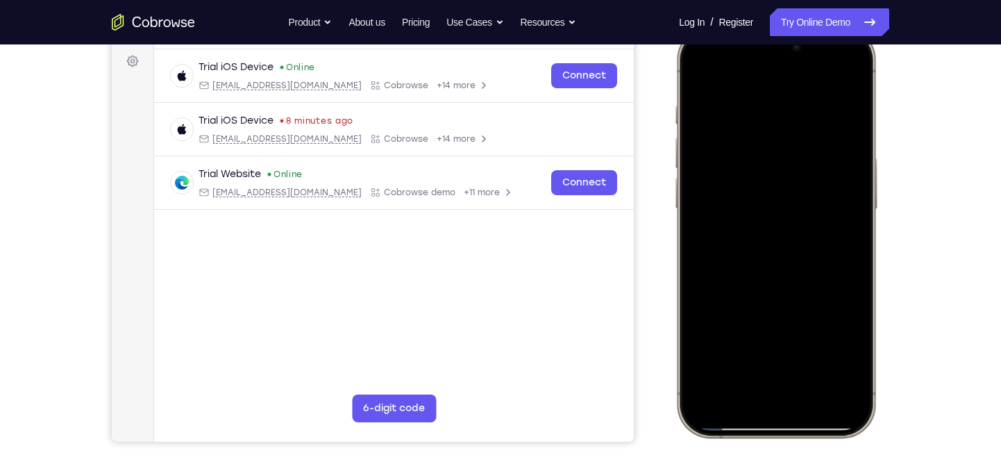
click at [805, 32] on div at bounding box center [776, 232] width 204 height 412
drag, startPoint x: 780, startPoint y: 153, endPoint x: 779, endPoint y: 326, distance: 173.5
click at [779, 326] on div at bounding box center [775, 231] width 183 height 396
drag, startPoint x: 772, startPoint y: 290, endPoint x: 820, endPoint y: 36, distance: 258.5
click at [820, 36] on div at bounding box center [775, 231] width 183 height 396
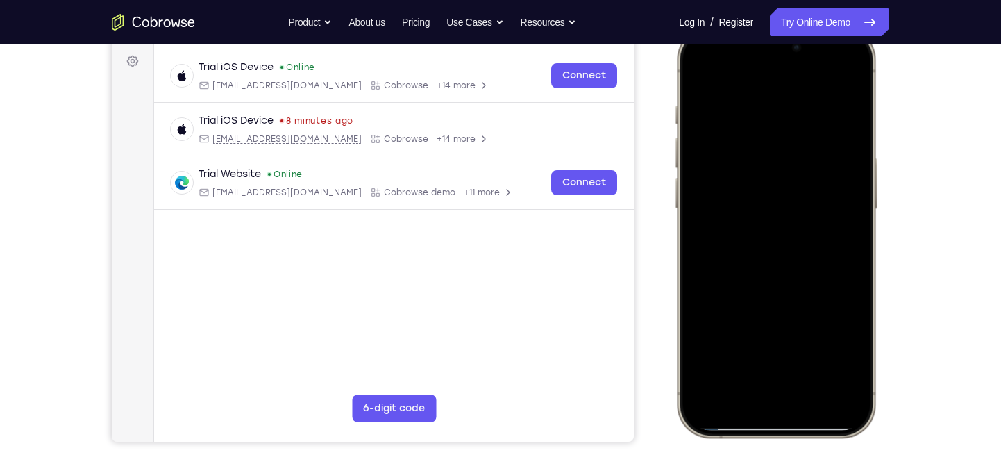
drag, startPoint x: 768, startPoint y: 240, endPoint x: 809, endPoint y: 53, distance: 191.9
click at [809, 53] on div at bounding box center [775, 231] width 183 height 396
drag, startPoint x: 767, startPoint y: 204, endPoint x: 828, endPoint y: 30, distance: 184.6
click at [828, 30] on div at bounding box center [776, 232] width 204 height 412
drag, startPoint x: 760, startPoint y: 188, endPoint x: 790, endPoint y: 13, distance: 177.4
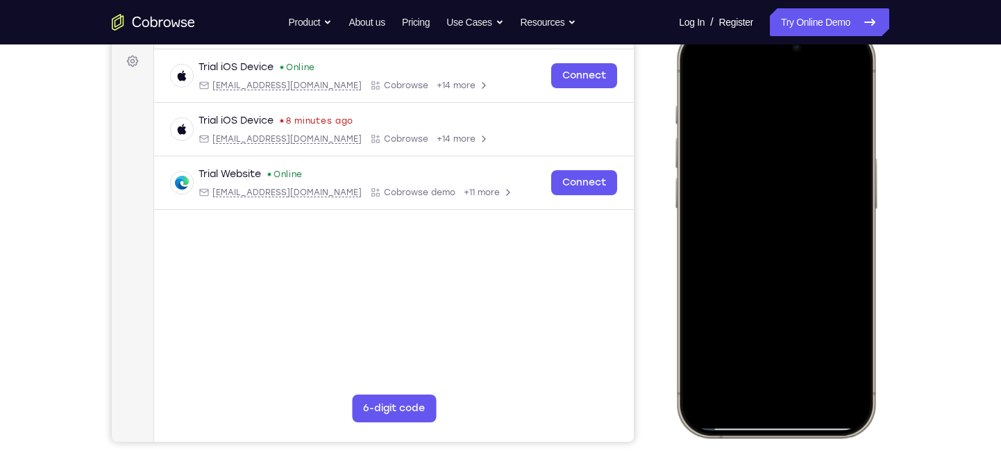
click at [790, 26] on html "Online web based iOS Simulators and Android Emulators. Run iPhone, iPad, Mobile…" at bounding box center [778, 234] width 208 height 416
drag, startPoint x: 795, startPoint y: 210, endPoint x: 783, endPoint y: 382, distance: 171.8
click at [783, 382] on div at bounding box center [775, 231] width 183 height 396
drag, startPoint x: 814, startPoint y: 206, endPoint x: 794, endPoint y: 290, distance: 86.3
click at [794, 290] on div at bounding box center [775, 231] width 183 height 396
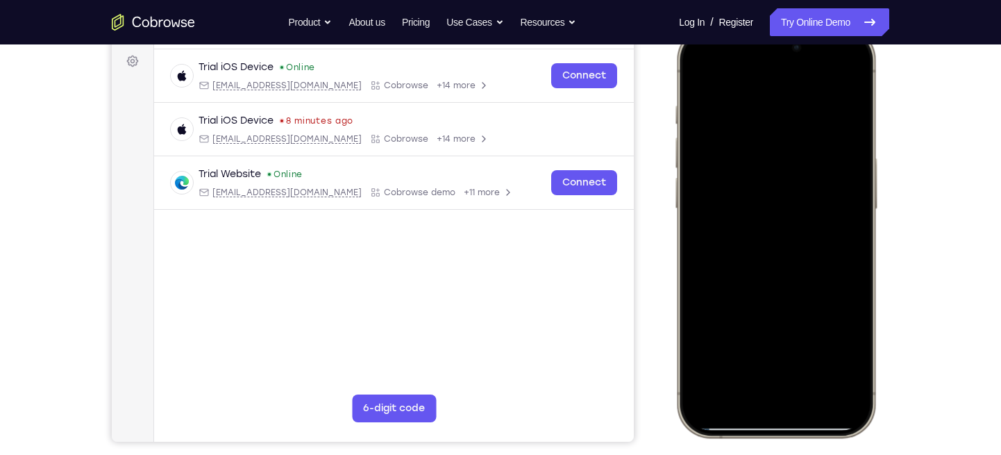
drag, startPoint x: 786, startPoint y: 258, endPoint x: 837, endPoint y: 13, distance: 250.3
click at [837, 26] on html "Online web based iOS Simulators and Android Emulators. Run iPhone, iPad, Mobile…" at bounding box center [778, 234] width 208 height 416
drag, startPoint x: 754, startPoint y: 274, endPoint x: 785, endPoint y: 167, distance: 111.8
click at [785, 167] on div at bounding box center [775, 231] width 183 height 396
drag, startPoint x: 790, startPoint y: 255, endPoint x: 790, endPoint y: 147, distance: 107.6
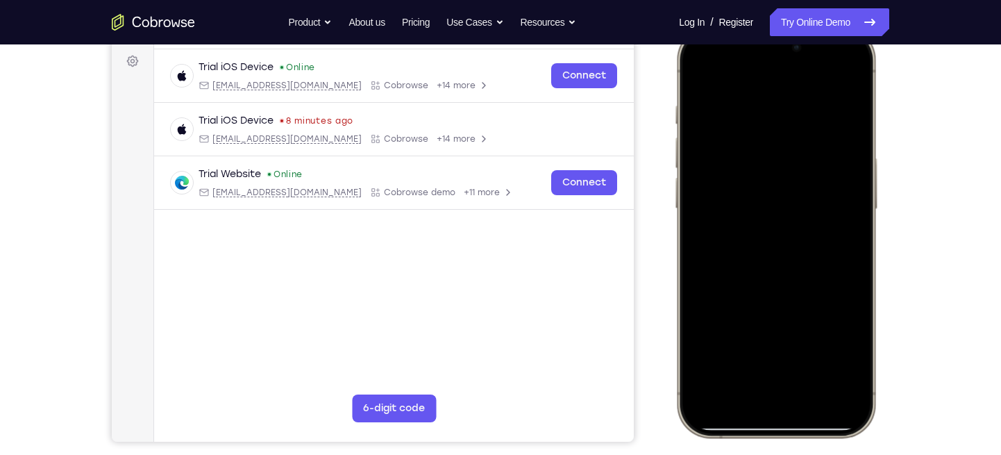
click at [790, 147] on div at bounding box center [775, 231] width 183 height 396
click at [811, 392] on div at bounding box center [775, 231] width 183 height 396
drag, startPoint x: 825, startPoint y: 335, endPoint x: 822, endPoint y: 226, distance: 109.0
click at [822, 226] on div at bounding box center [775, 231] width 183 height 396
drag, startPoint x: 808, startPoint y: 296, endPoint x: 811, endPoint y: 196, distance: 100.0
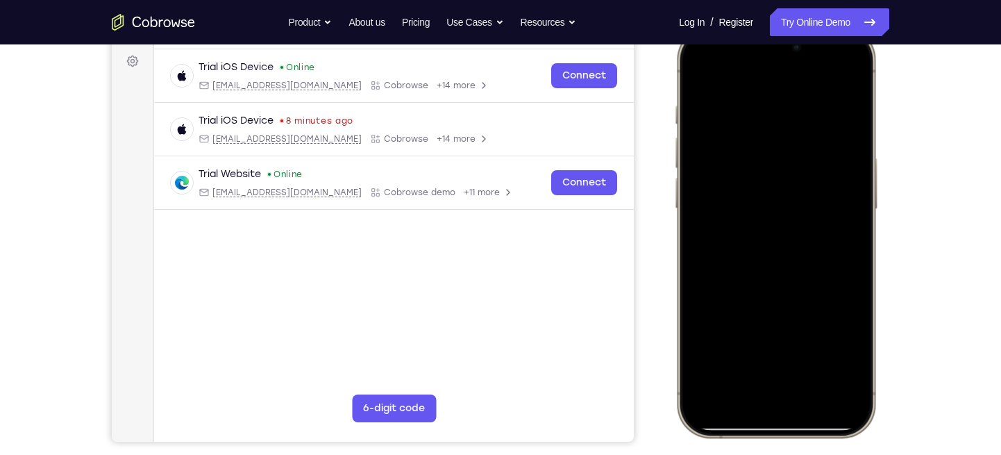
click at [811, 196] on div at bounding box center [775, 231] width 183 height 396
drag, startPoint x: 807, startPoint y: 309, endPoint x: 806, endPoint y: 215, distance: 94.4
click at [806, 215] on div at bounding box center [775, 231] width 183 height 396
click at [779, 231] on div at bounding box center [775, 231] width 183 height 396
